Goal: Transaction & Acquisition: Purchase product/service

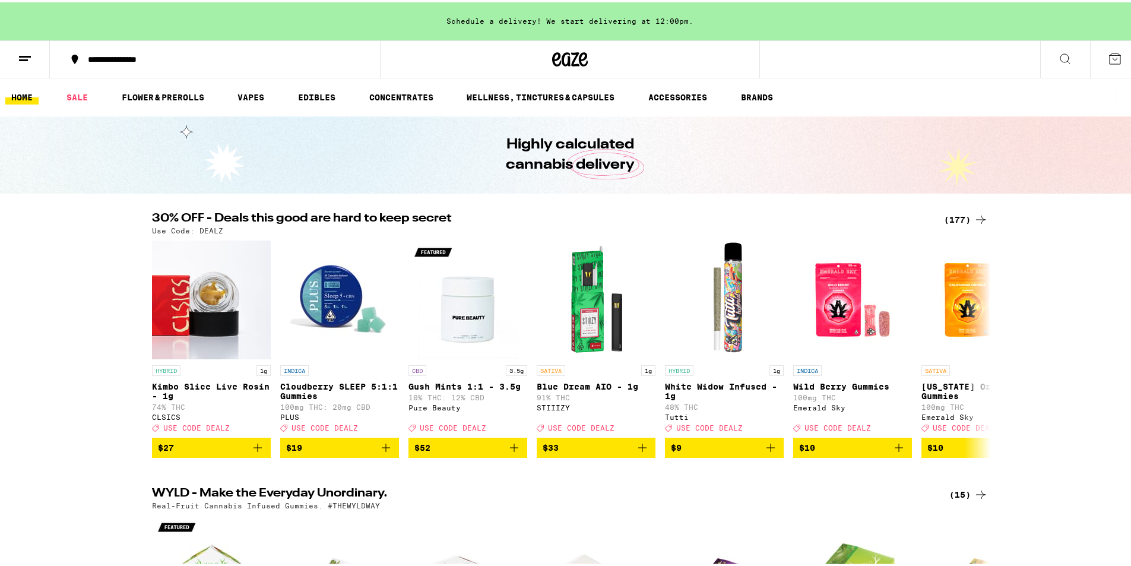
click at [980, 219] on icon at bounding box center [981, 217] width 14 height 14
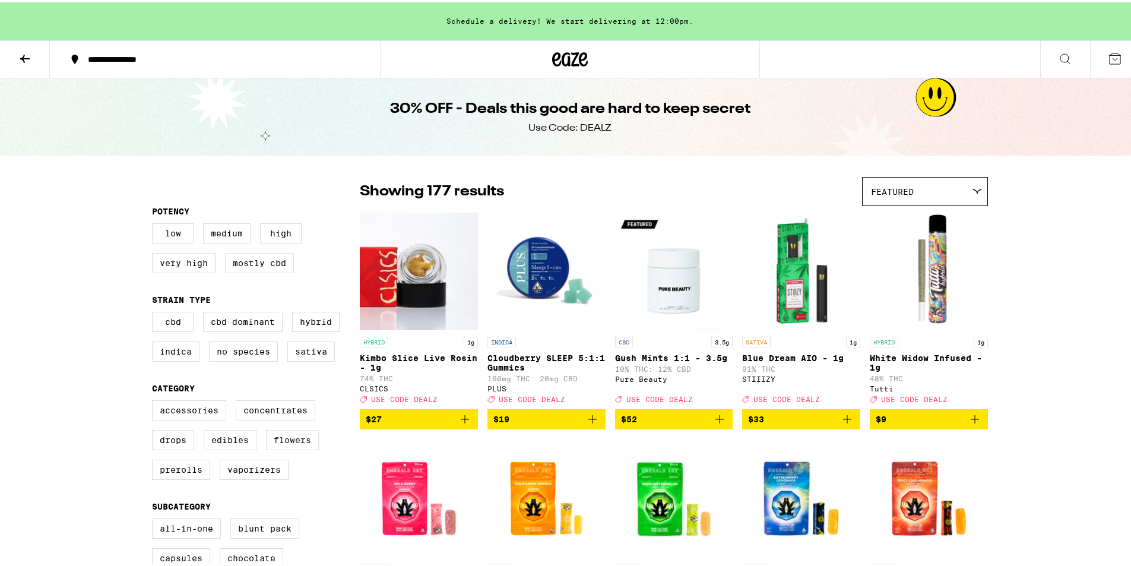
click at [295, 447] on label "Flowers" at bounding box center [292, 438] width 53 height 20
click at [155, 400] on input "Flowers" at bounding box center [154, 400] width 1 height 1
checkbox input "true"
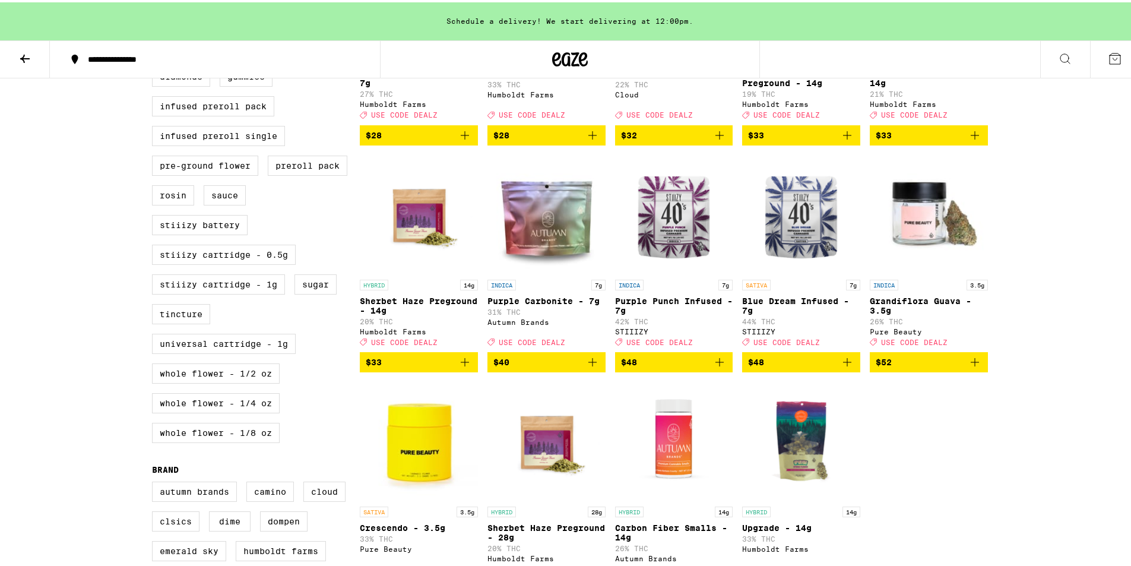
scroll to position [515, 0]
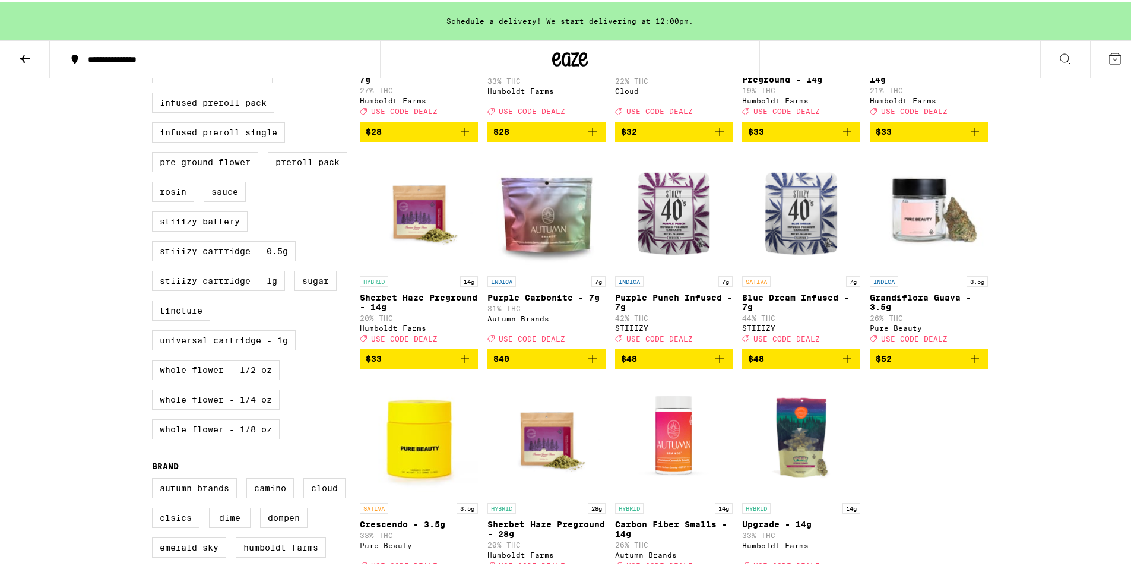
click at [542, 223] on img "Open page for Purple Carbonite - 7g from Autumn Brands" at bounding box center [547, 208] width 118 height 119
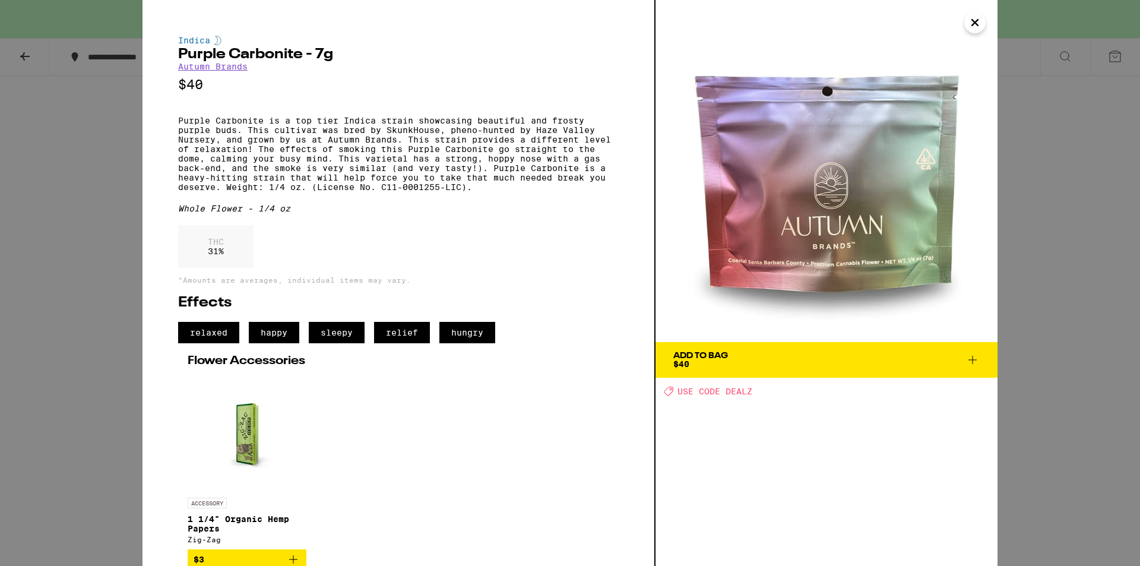
click at [967, 24] on button "Close" at bounding box center [974, 22] width 21 height 21
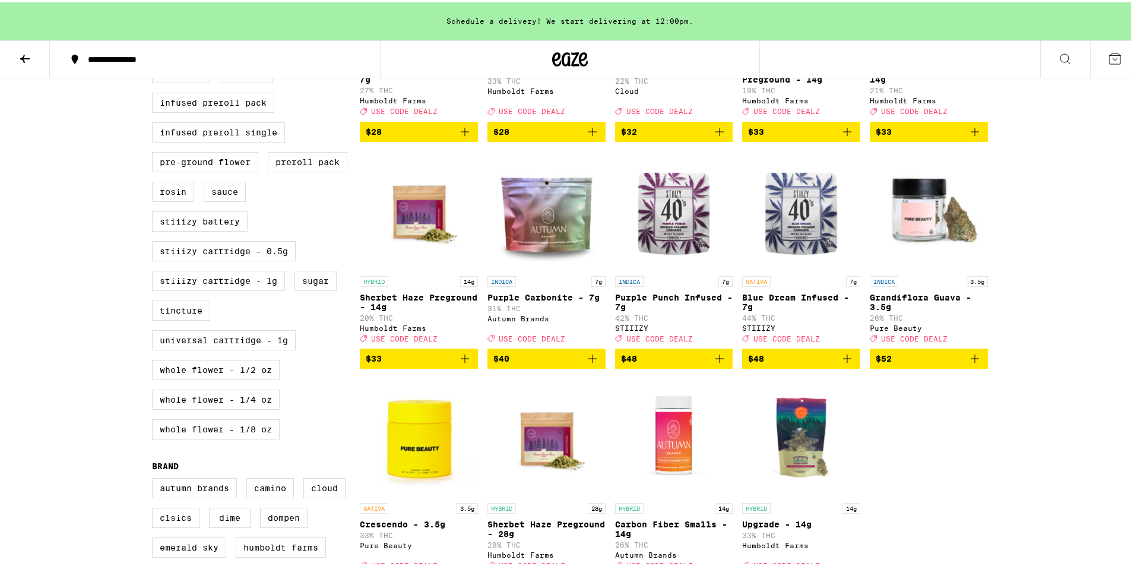
scroll to position [772, 0]
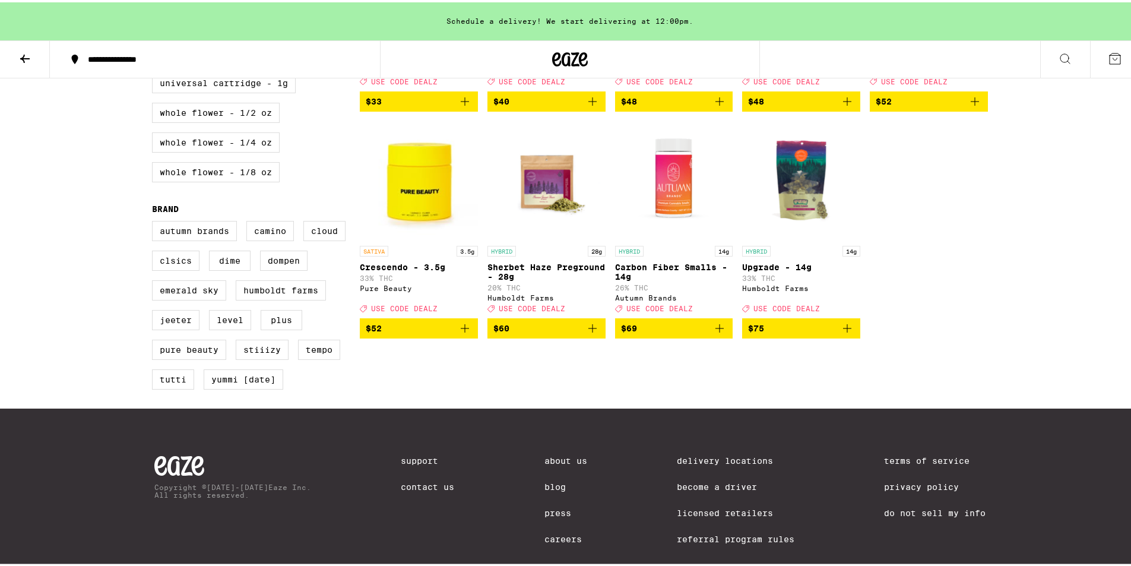
click at [666, 218] on img "Open page for Carbon Fiber Smalls - 14g from Autumn Brands" at bounding box center [674, 178] width 118 height 119
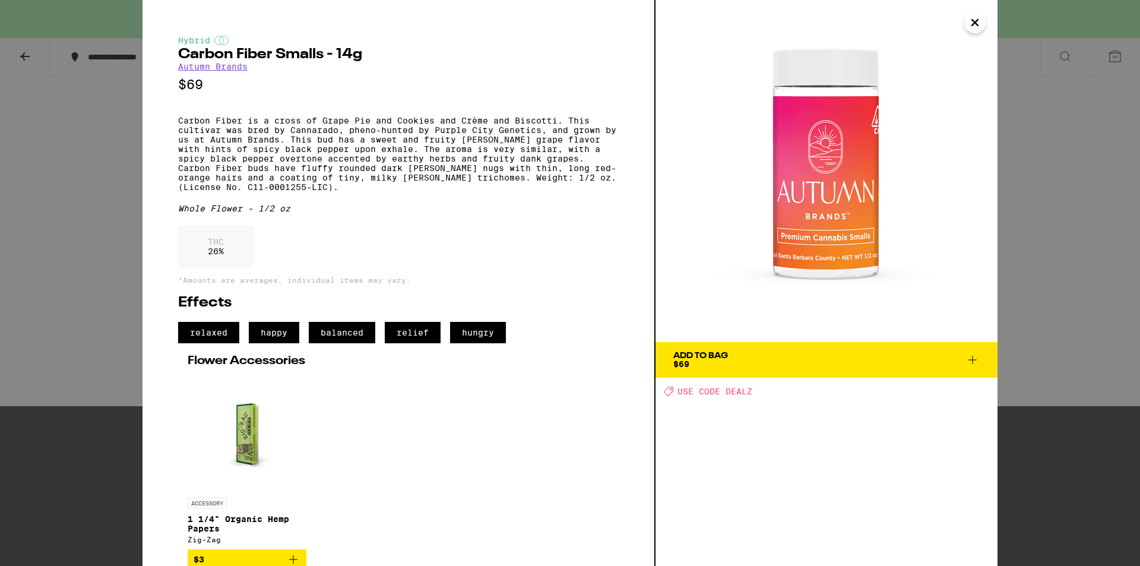
click at [974, 20] on icon "Close" at bounding box center [975, 23] width 14 height 18
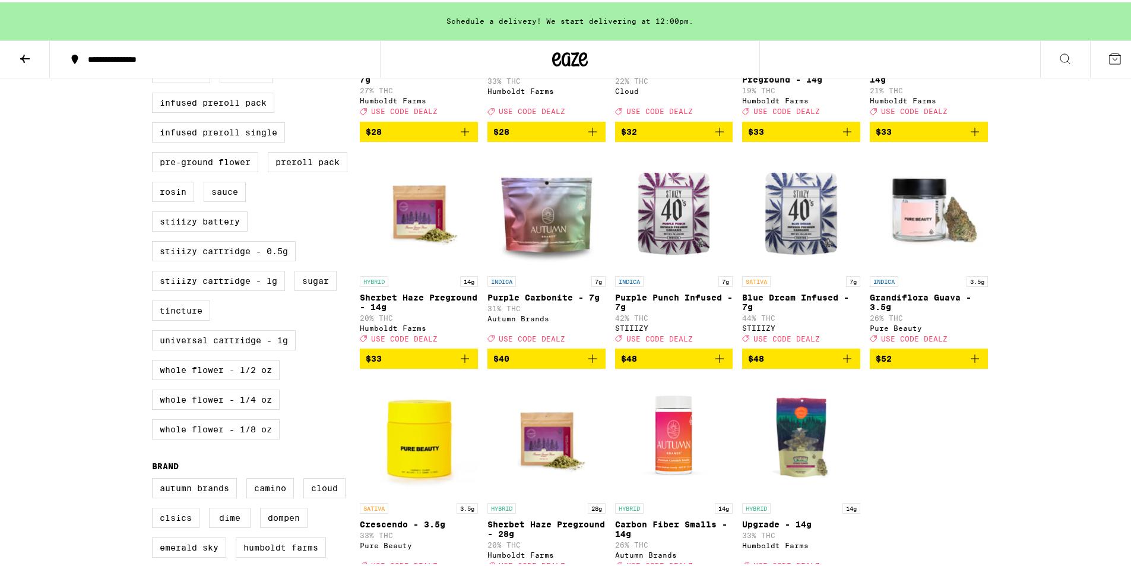
scroll to position [772, 0]
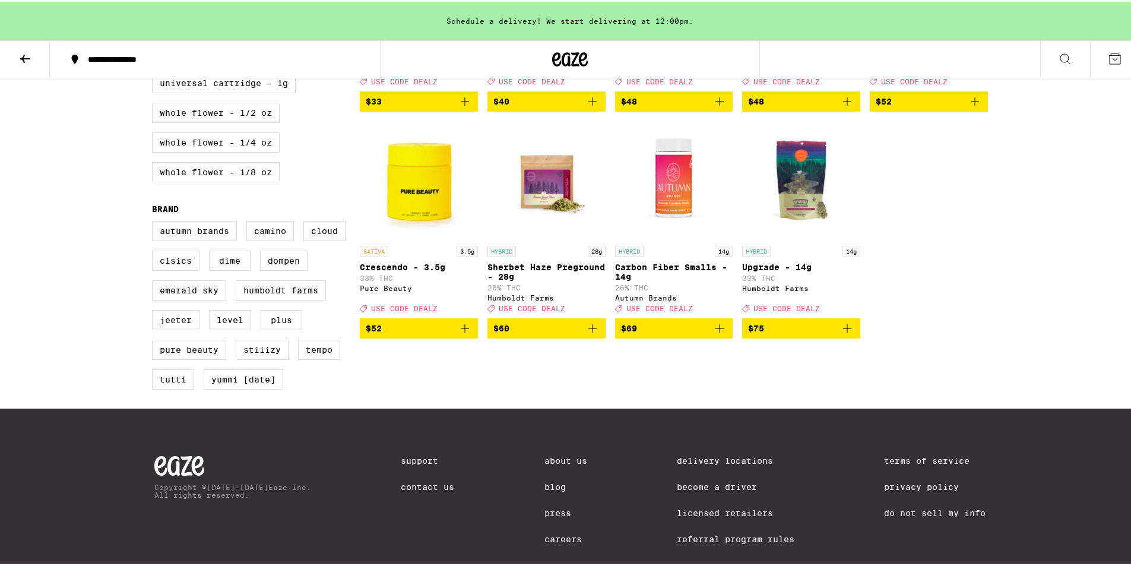
click at [804, 216] on img "Open page for Upgrade - 14g from Humboldt Farms" at bounding box center [801, 178] width 118 height 119
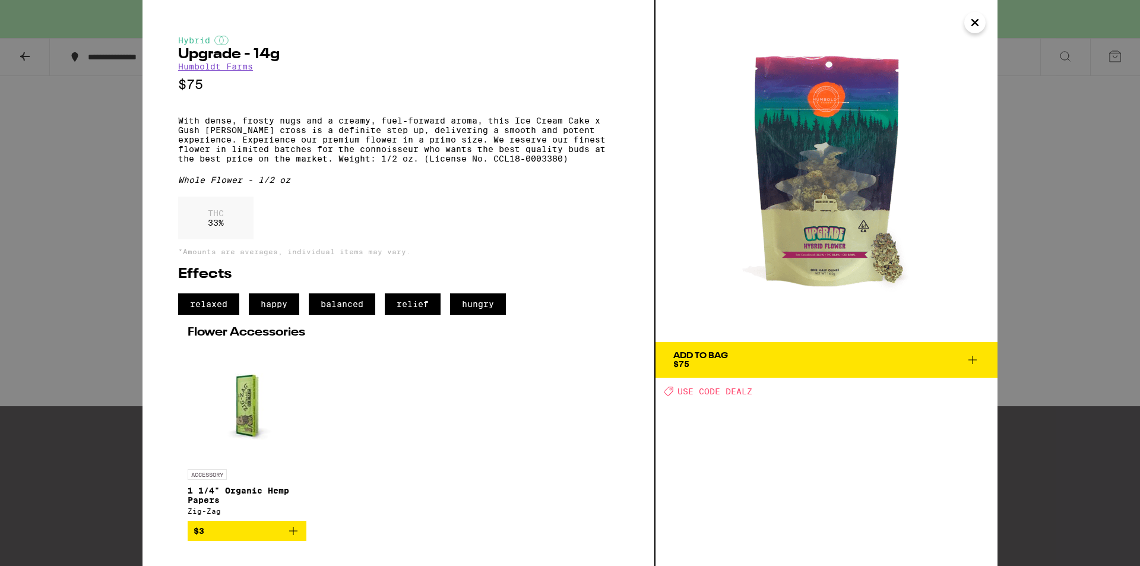
click at [838, 204] on img at bounding box center [827, 171] width 342 height 342
drag, startPoint x: 968, startPoint y: 27, endPoint x: 963, endPoint y: 34, distance: 8.4
click at [963, 34] on div "Hybrid Upgrade - 14g Humboldt Farms $75 With dense, frosty nugs and a creamy, f…" at bounding box center [570, 283] width 855 height 566
click at [975, 20] on icon "Close" at bounding box center [975, 23] width 14 height 18
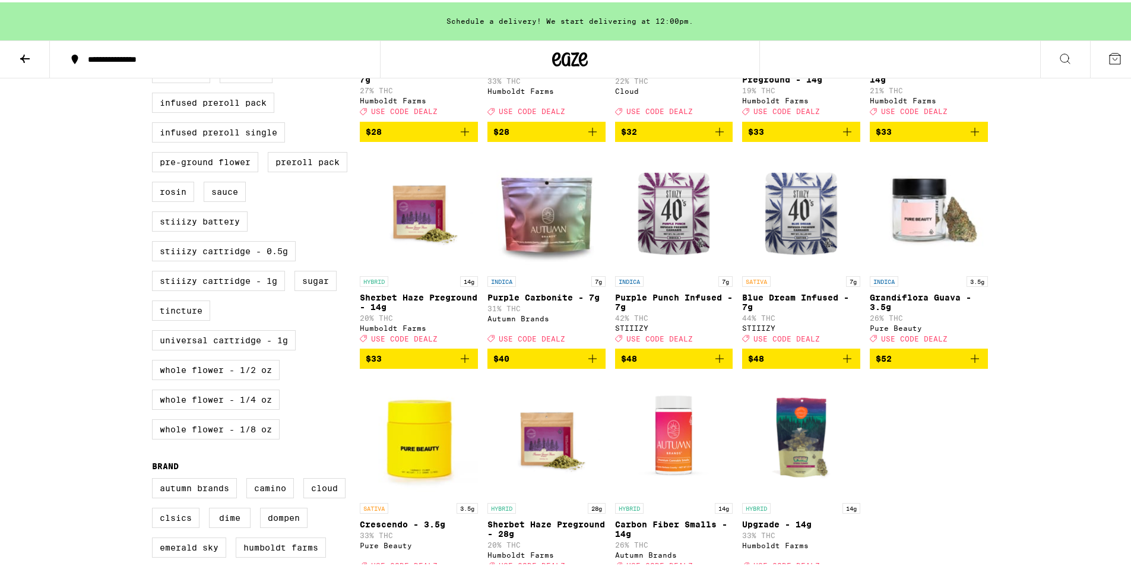
scroll to position [257, 0]
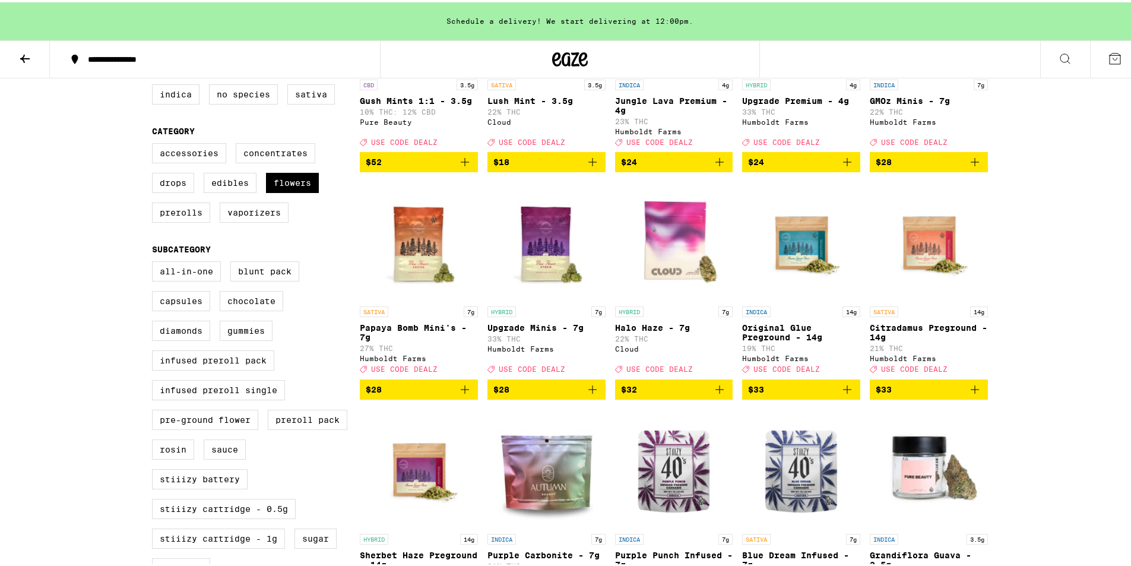
click at [543, 258] on img "Open page for Upgrade Minis - 7g from Humboldt Farms" at bounding box center [547, 238] width 118 height 119
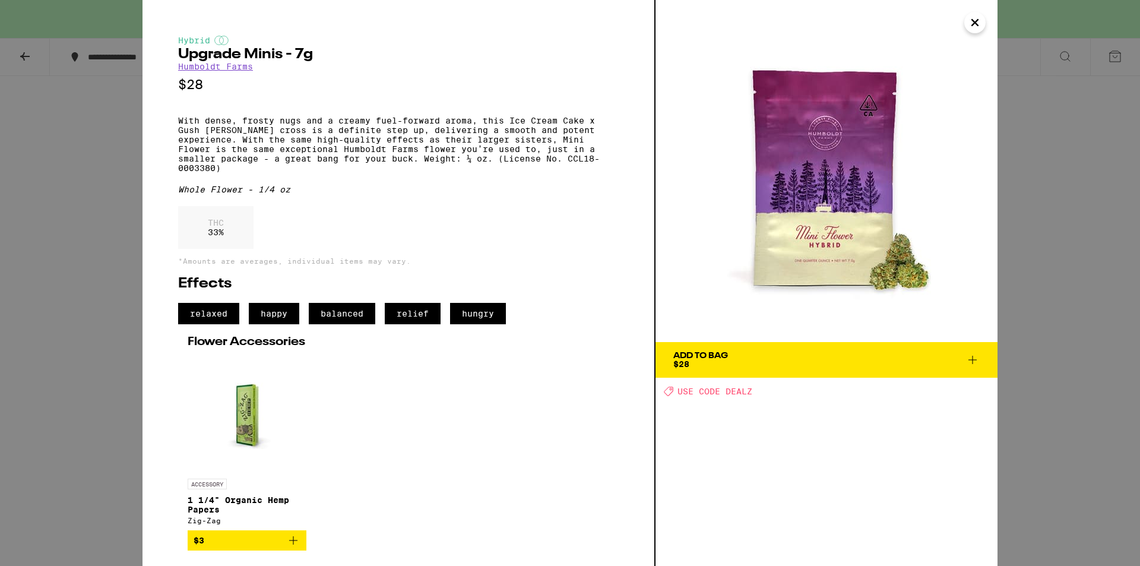
click at [904, 282] on img at bounding box center [827, 171] width 342 height 342
click at [970, 26] on icon "Close" at bounding box center [975, 23] width 14 height 18
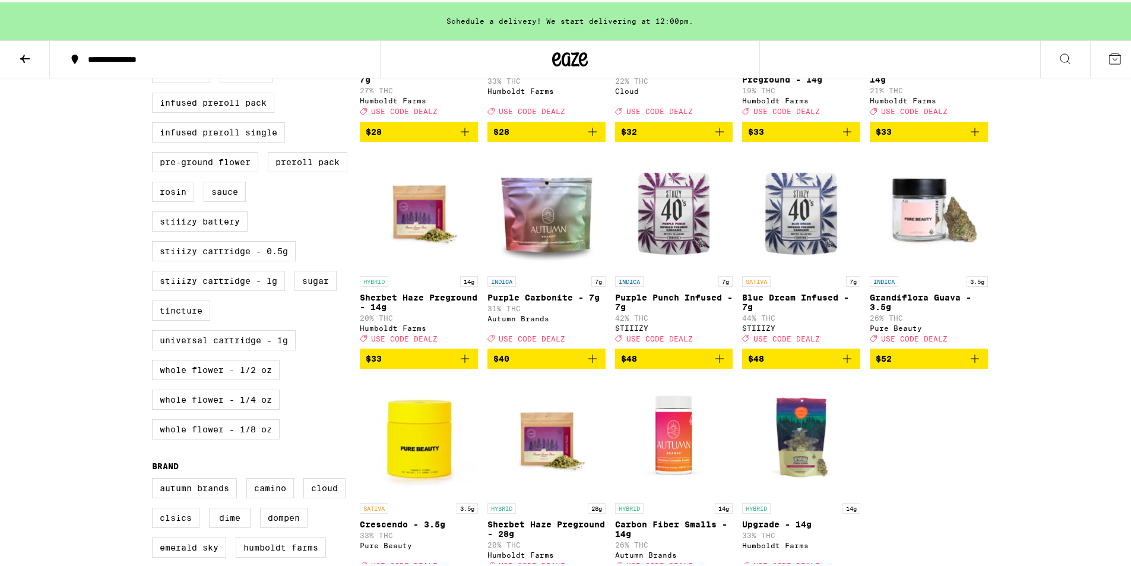
scroll to position [772, 0]
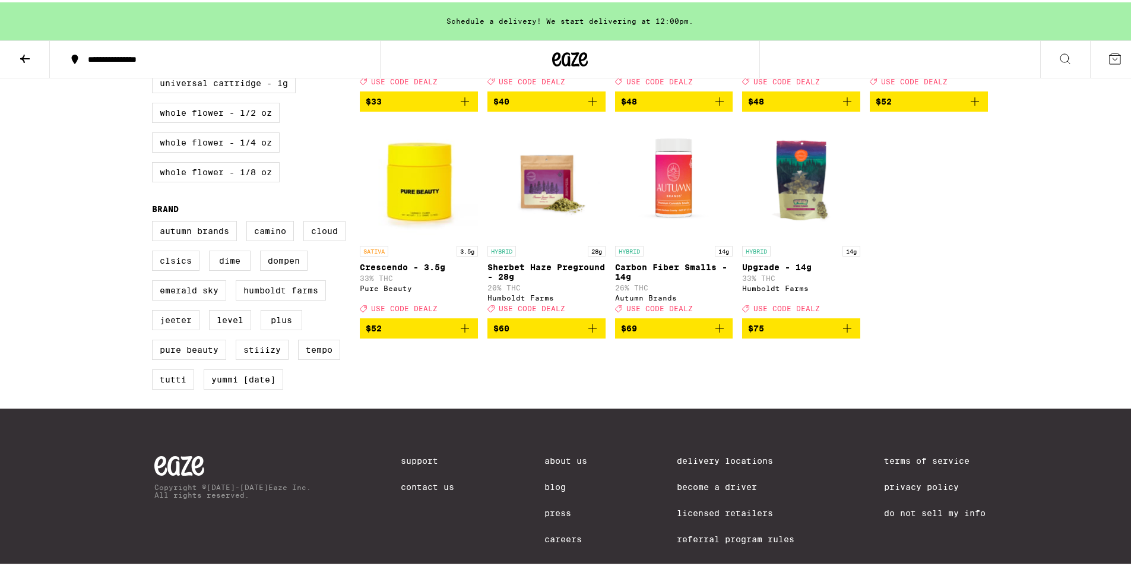
click at [841, 333] on icon "Add to bag" at bounding box center [847, 326] width 14 height 14
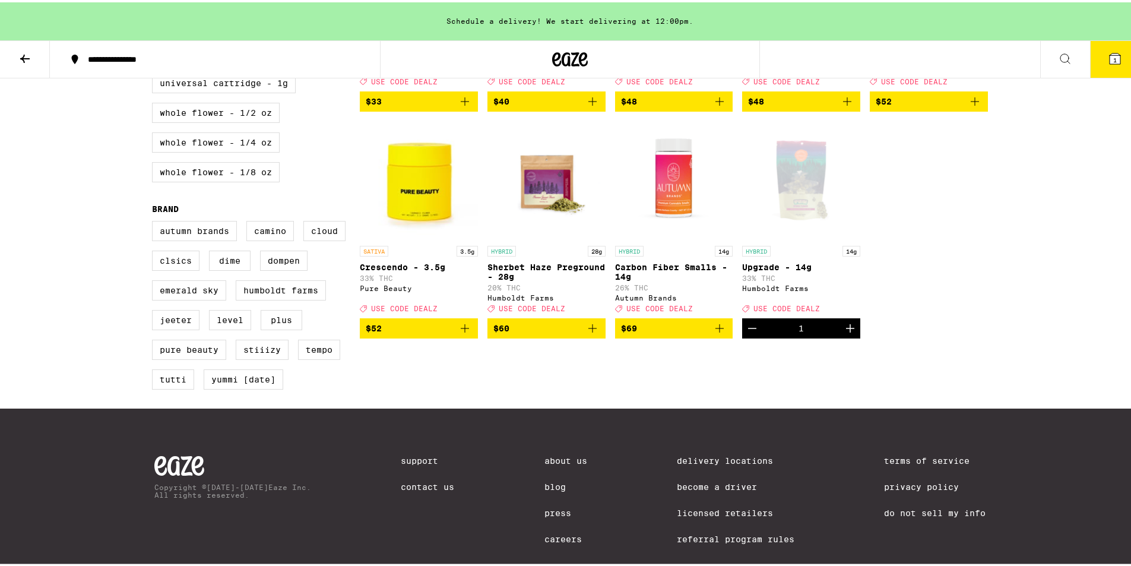
scroll to position [0, 0]
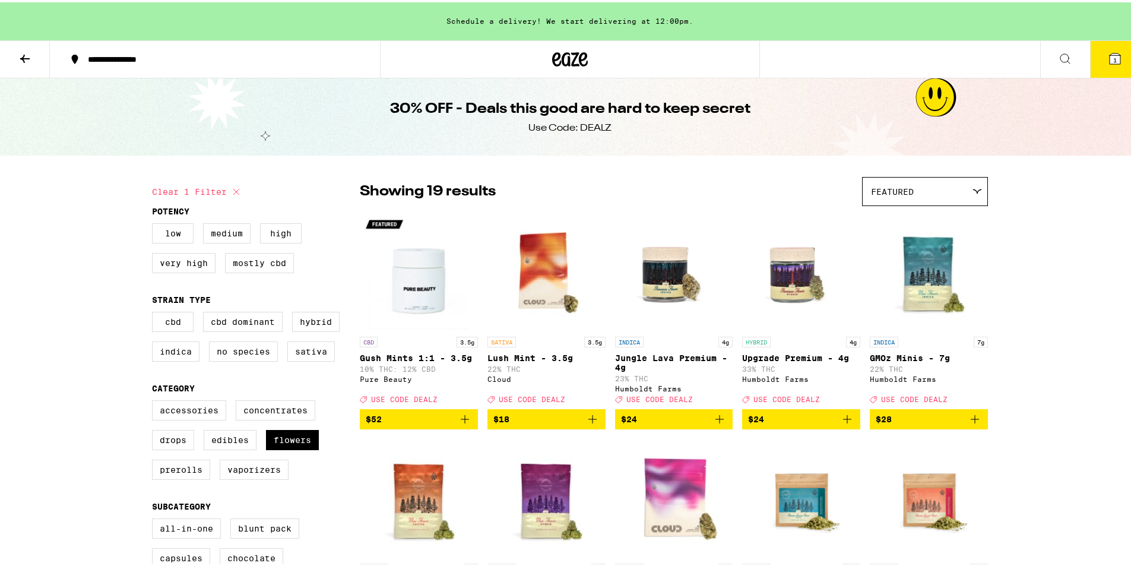
click at [648, 283] on img "Open page for Jungle Lava Premium - 4g from Humboldt Farms" at bounding box center [674, 269] width 118 height 119
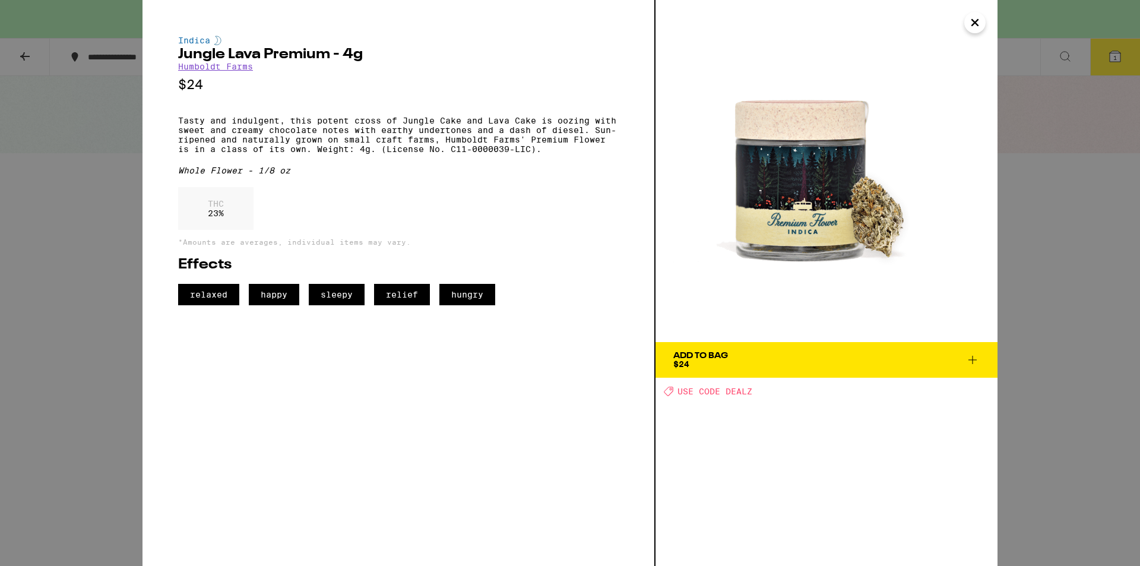
click at [978, 27] on icon "Close" at bounding box center [975, 23] width 14 height 18
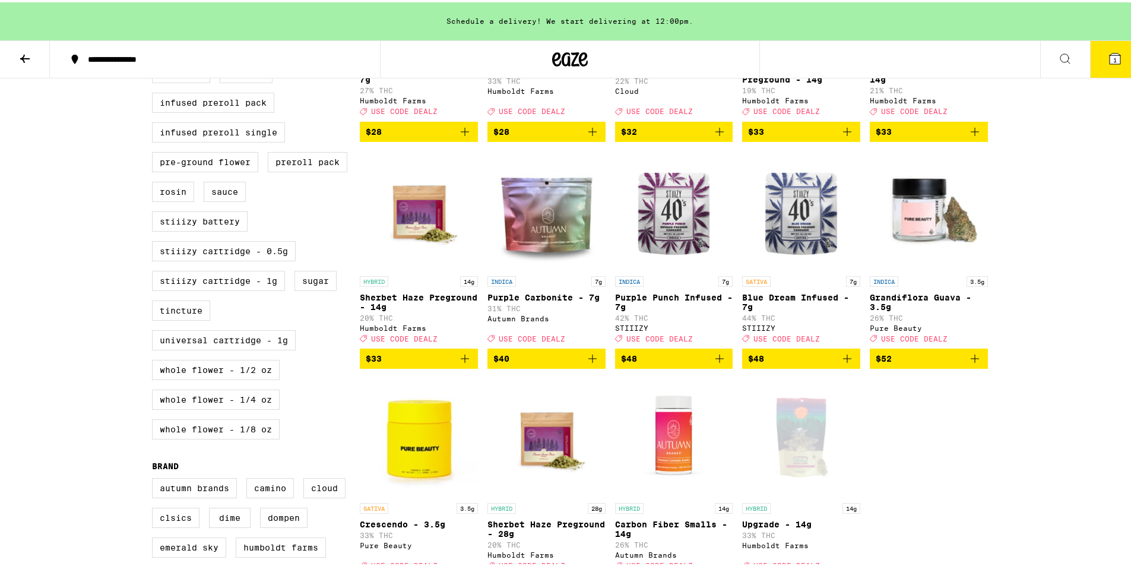
scroll to position [772, 0]
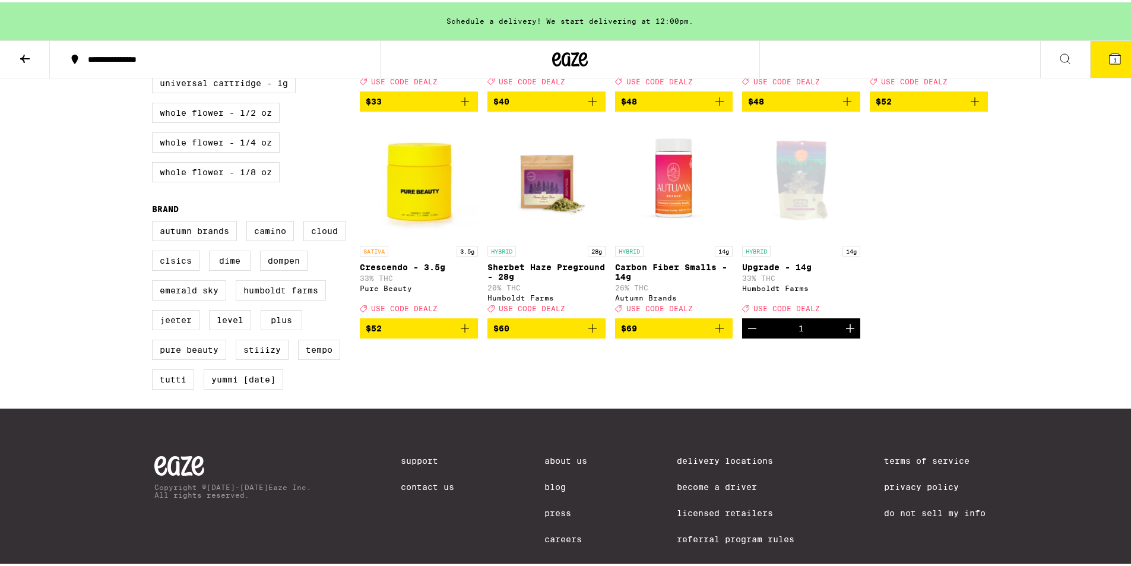
click at [803, 238] on div "Open page for Upgrade - 14g from Humboldt Farms" at bounding box center [801, 178] width 118 height 119
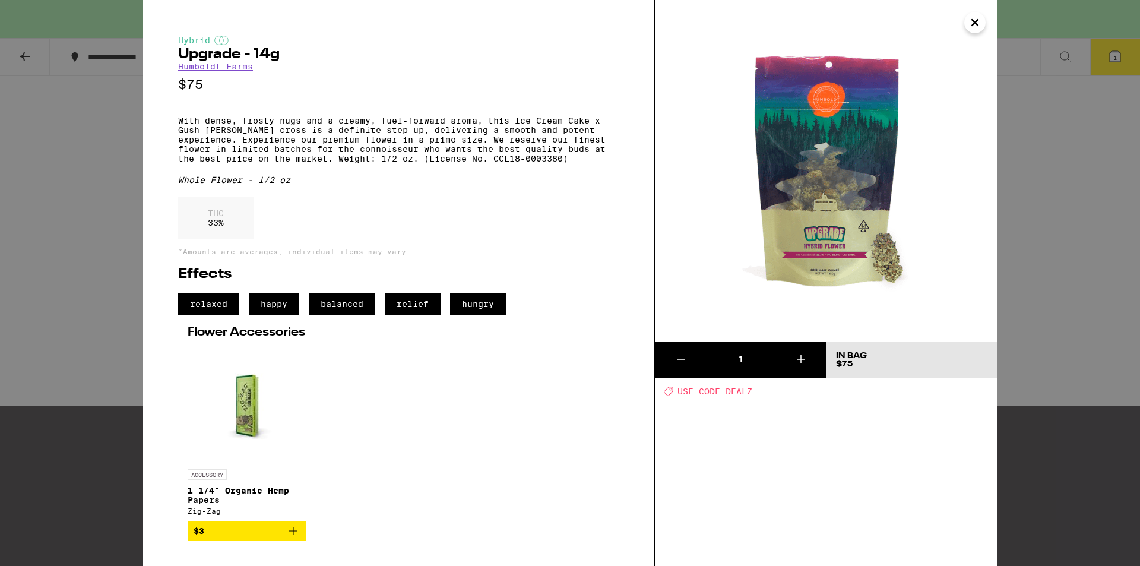
click at [801, 359] on icon at bounding box center [801, 359] width 8 height 8
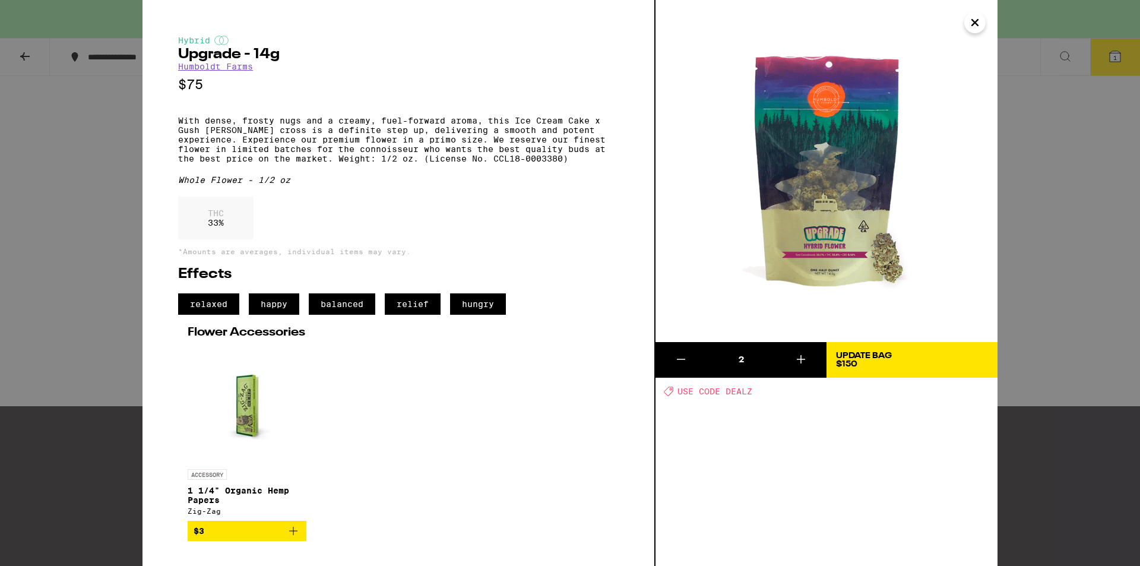
click at [678, 365] on icon at bounding box center [681, 359] width 14 height 14
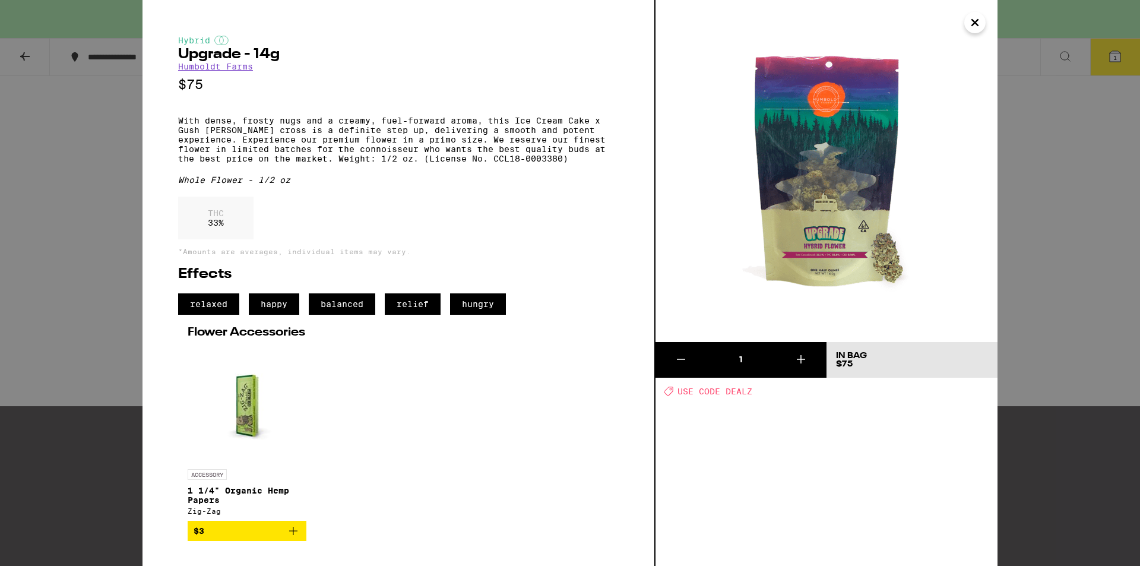
click at [893, 444] on div "1 In Bag $75 Deal Created with Sketch. USE CODE DEALZ" at bounding box center [827, 283] width 342 height 566
click at [878, 257] on img at bounding box center [827, 171] width 342 height 342
click at [975, 21] on icon "Close" at bounding box center [975, 23] width 14 height 18
